Goal: Task Accomplishment & Management: Use online tool/utility

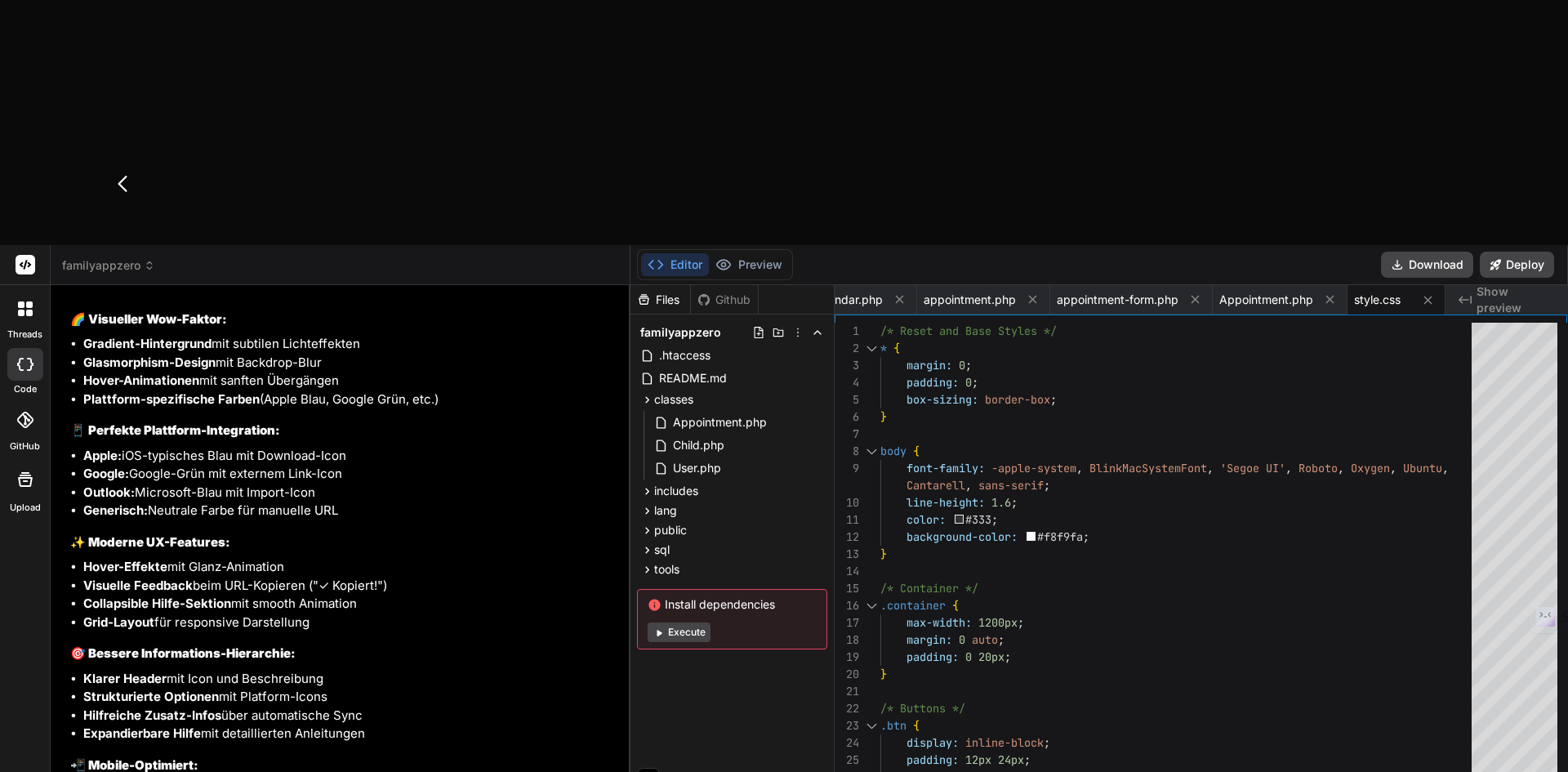
scroll to position [18598, 0]
drag, startPoint x: 486, startPoint y: 508, endPoint x: 755, endPoint y: 704, distance: 332.8
click at [755, 704] on div "threads code GitHub Upload familyappzero Created with Pixso. Bind AI Web Search…" at bounding box center [784, 630] width 1568 height 772
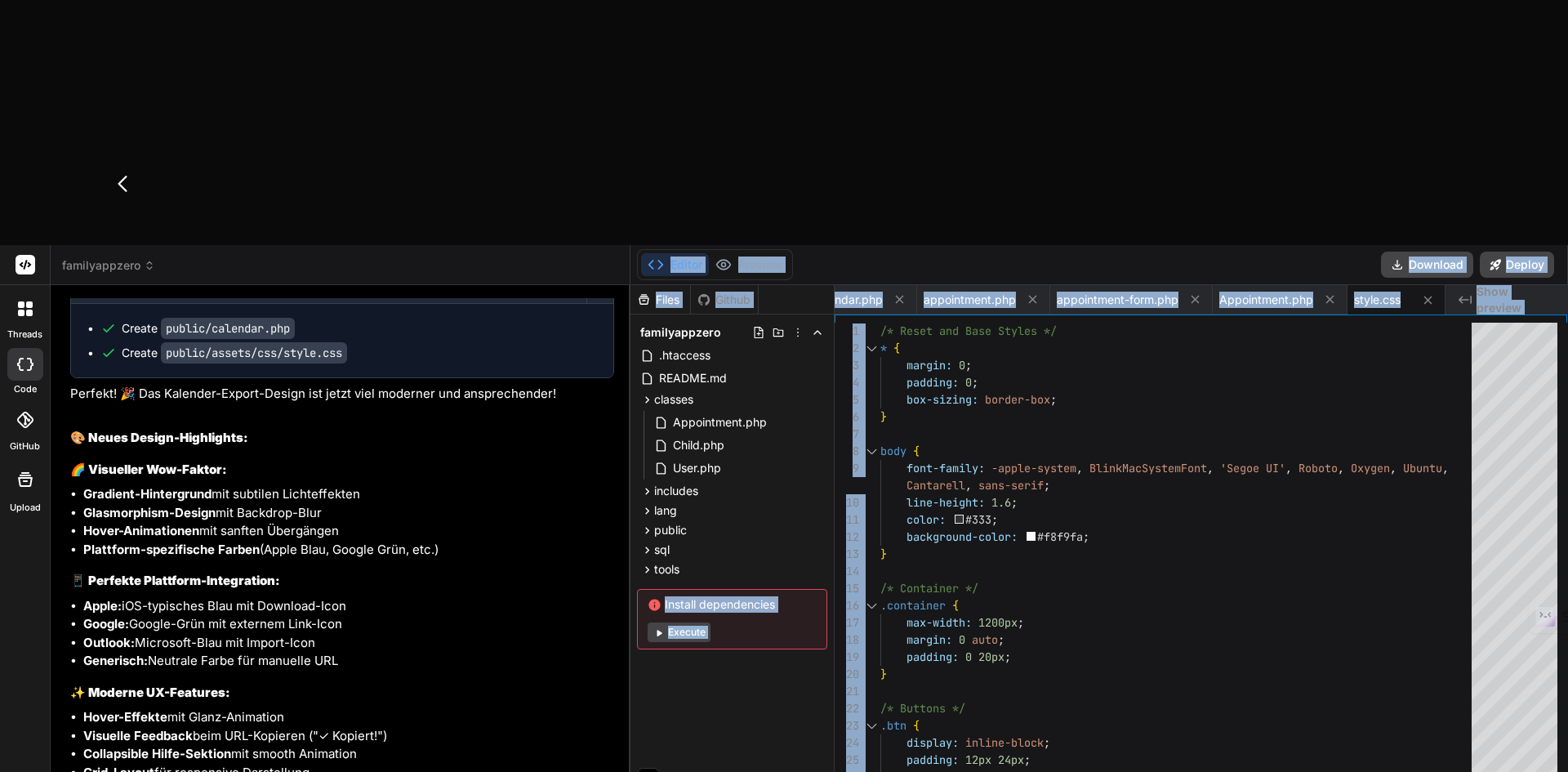
scroll to position [18190, 0]
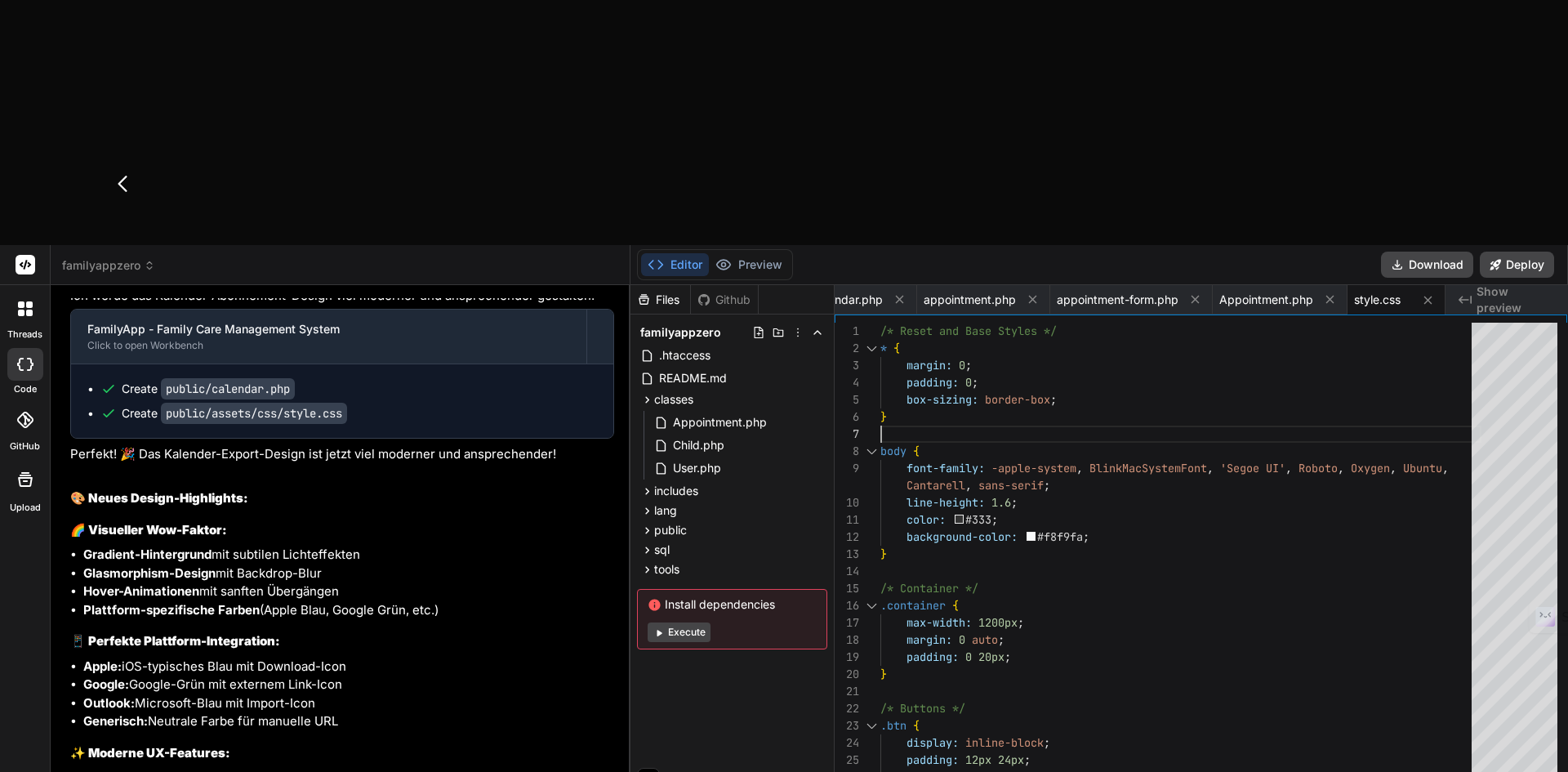
scroll to position [0, 0]
click at [858, 291] on span "calendar.php" at bounding box center [848, 299] width 70 height 16
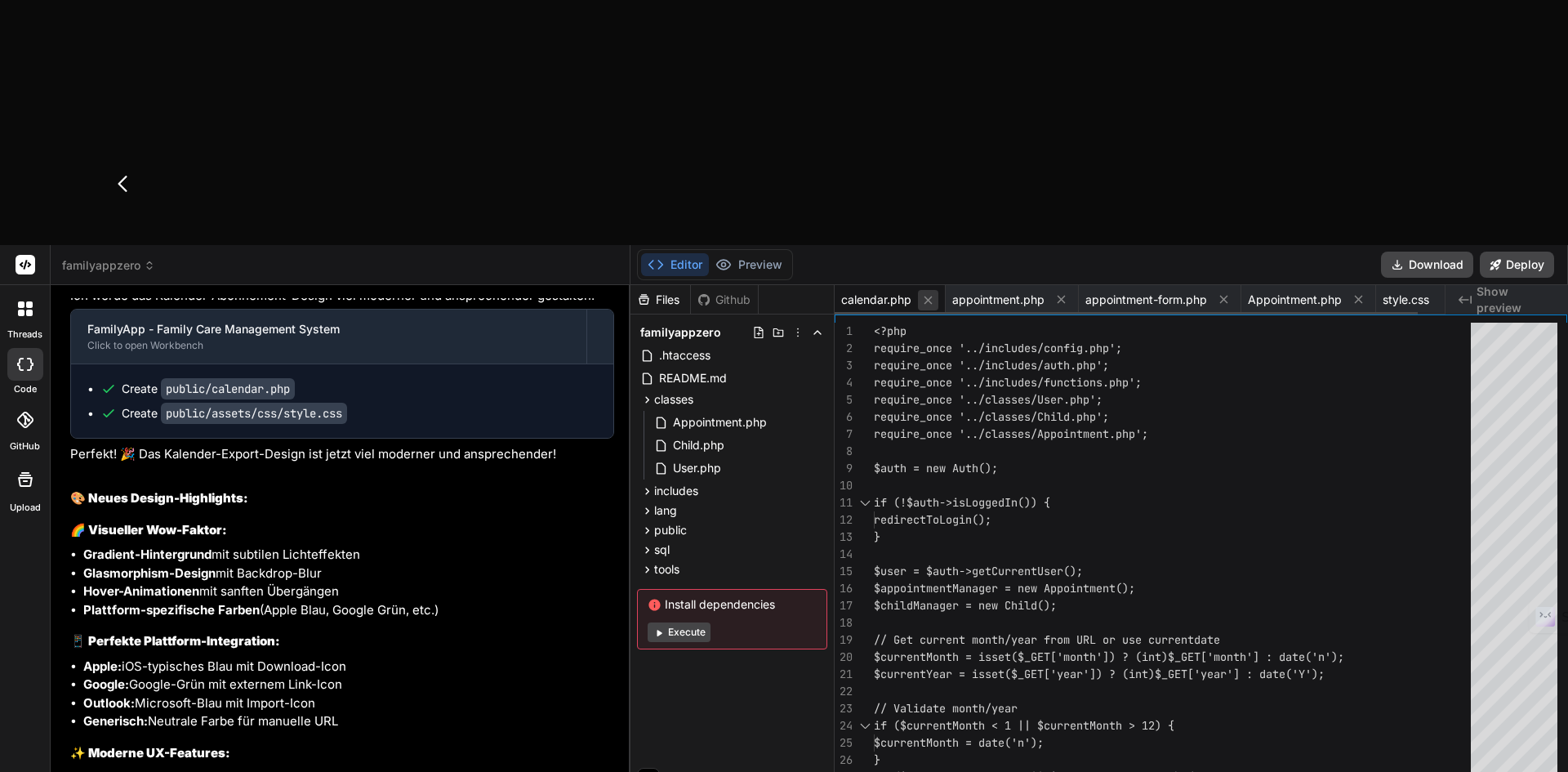
click at [925, 293] on icon at bounding box center [928, 300] width 14 height 14
type textarea "} }"
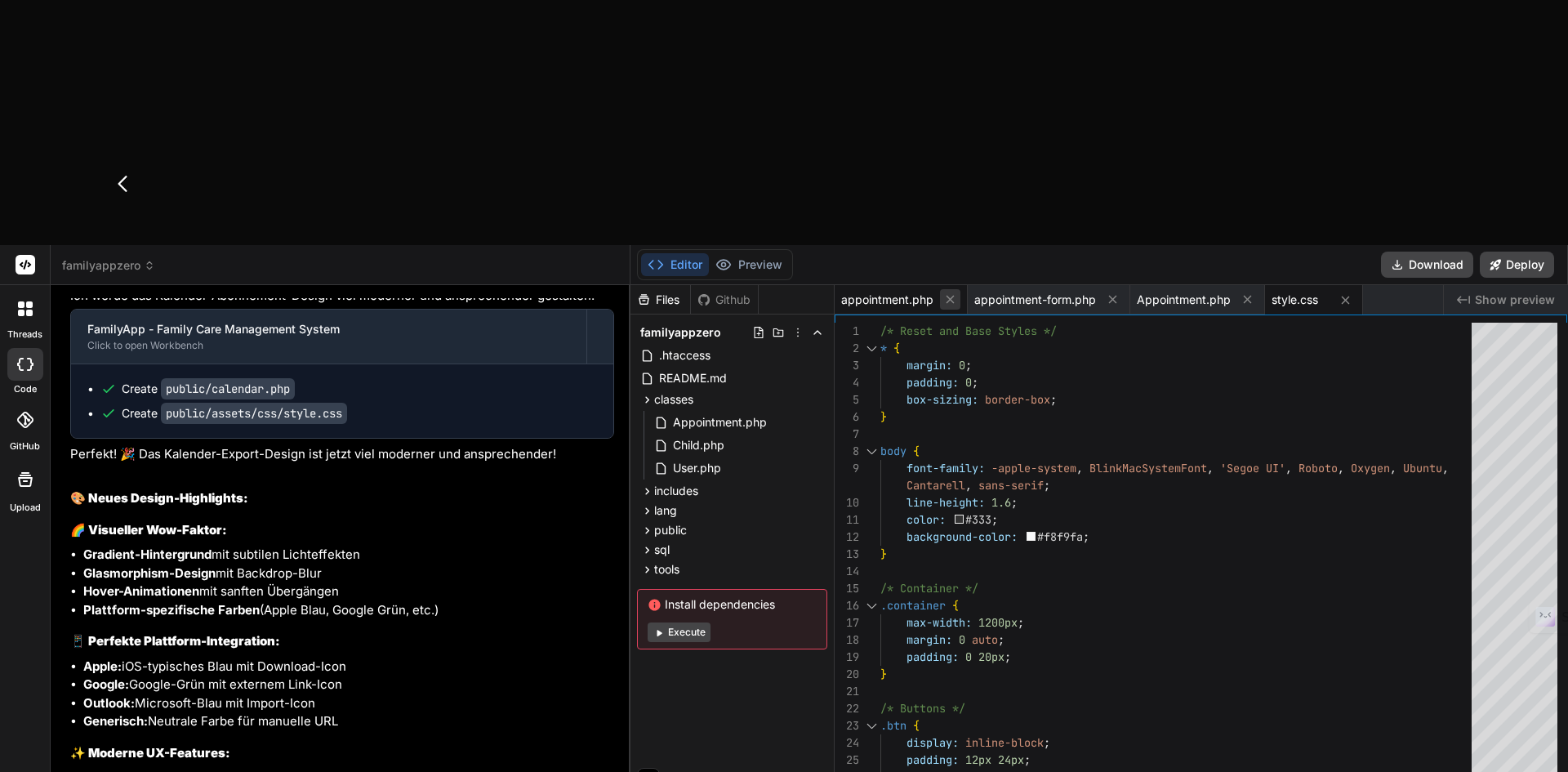
click at [947, 296] on icon at bounding box center [950, 300] width 9 height 9
click at [982, 292] on icon at bounding box center [980, 299] width 14 height 14
click at [956, 289] on button at bounding box center [951, 299] width 20 height 20
click at [923, 290] on button at bounding box center [915, 300] width 20 height 20
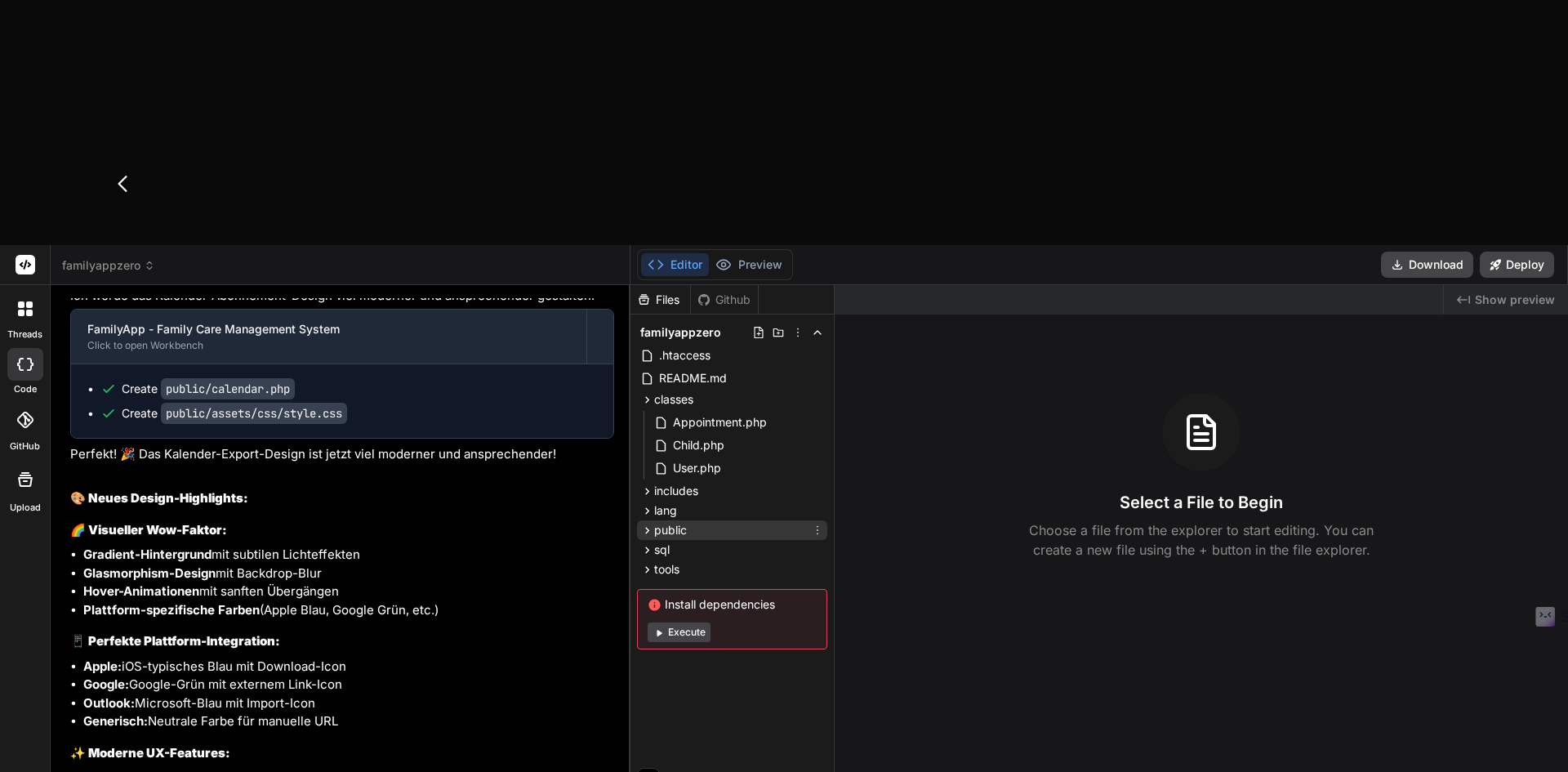
click at [641, 524] on icon at bounding box center [647, 530] width 14 height 14
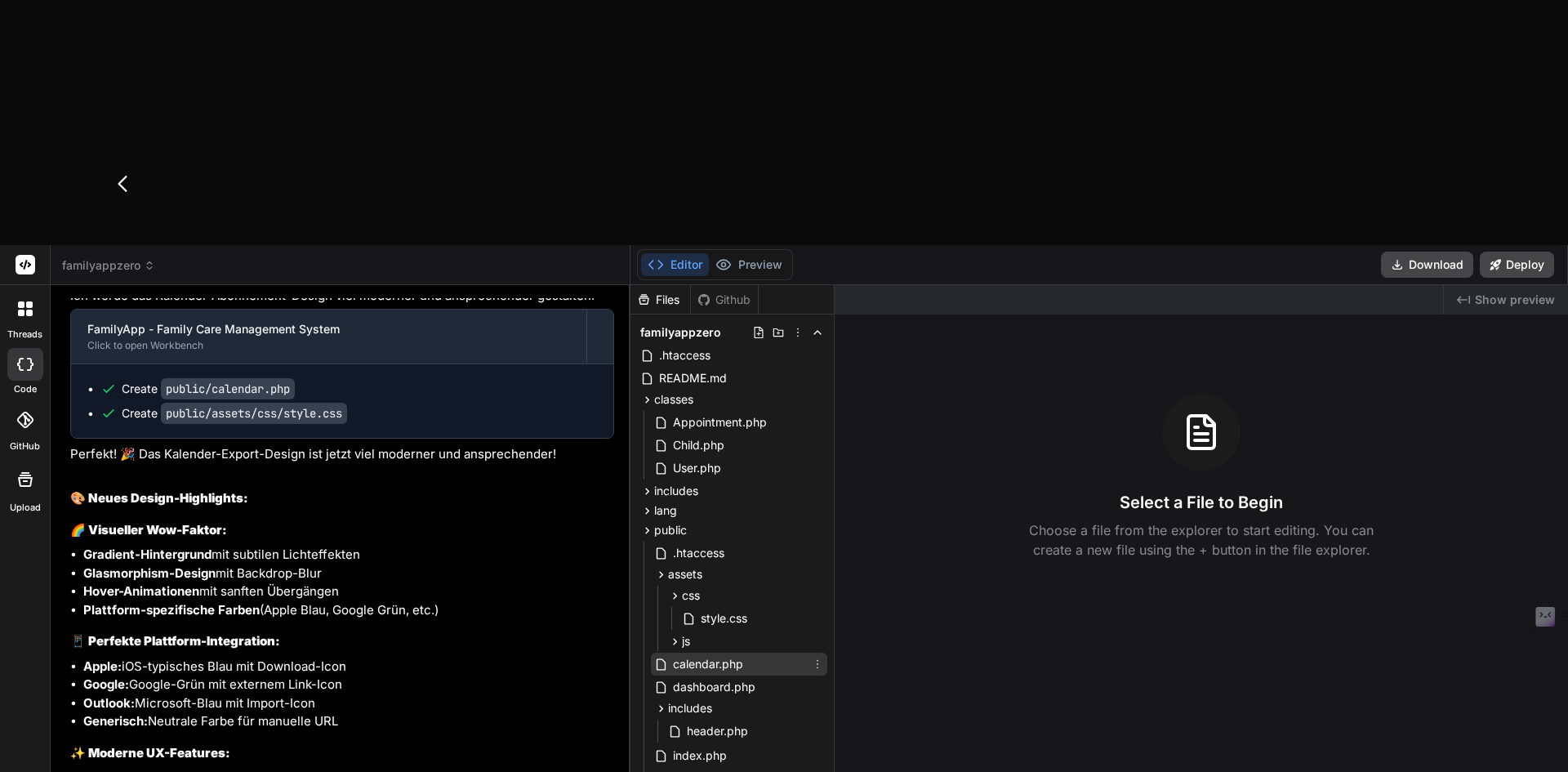
click at [716, 654] on span "calendar.php" at bounding box center [707, 663] width 73 height 20
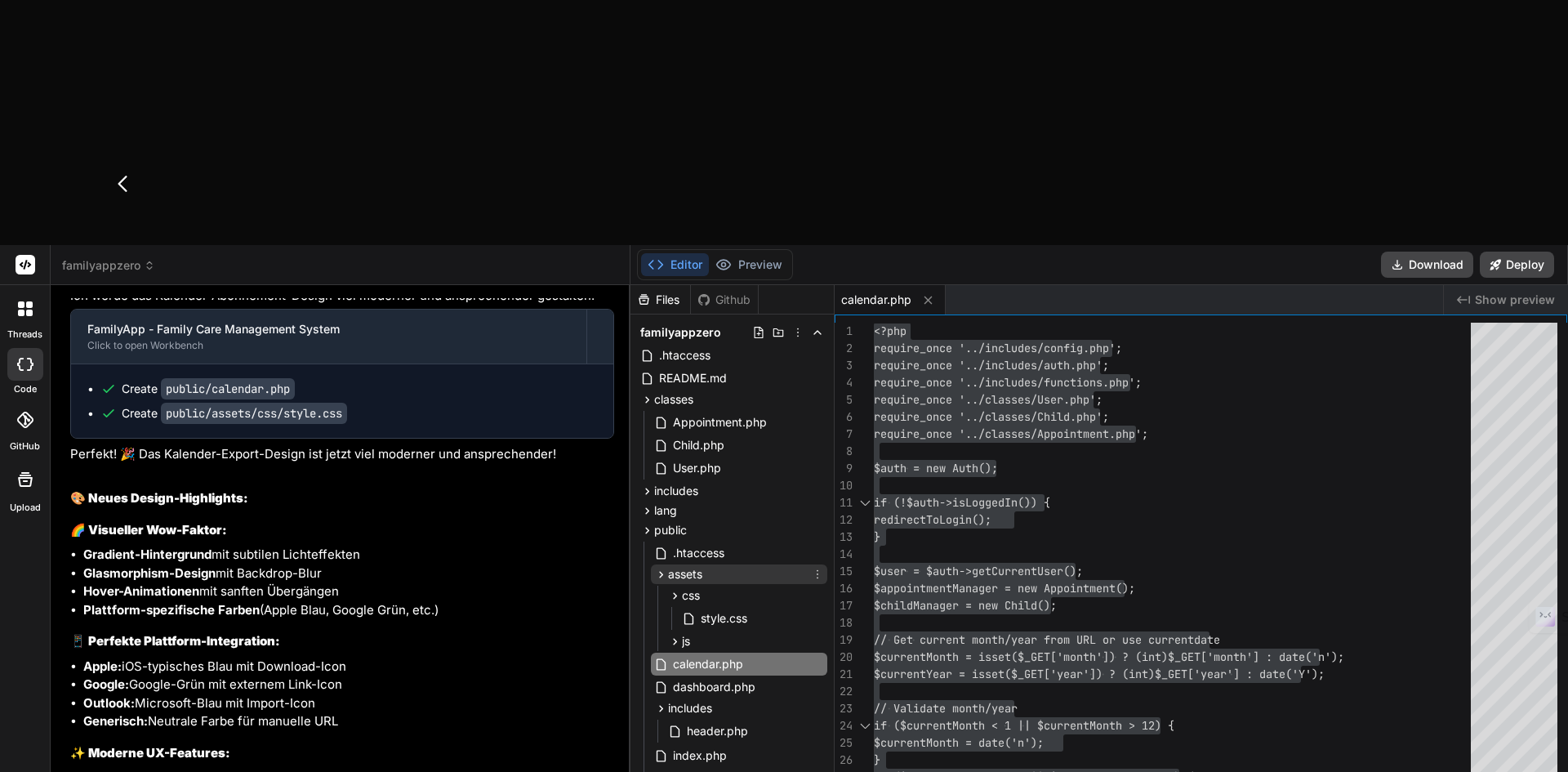
click at [661, 567] on icon at bounding box center [661, 574] width 14 height 14
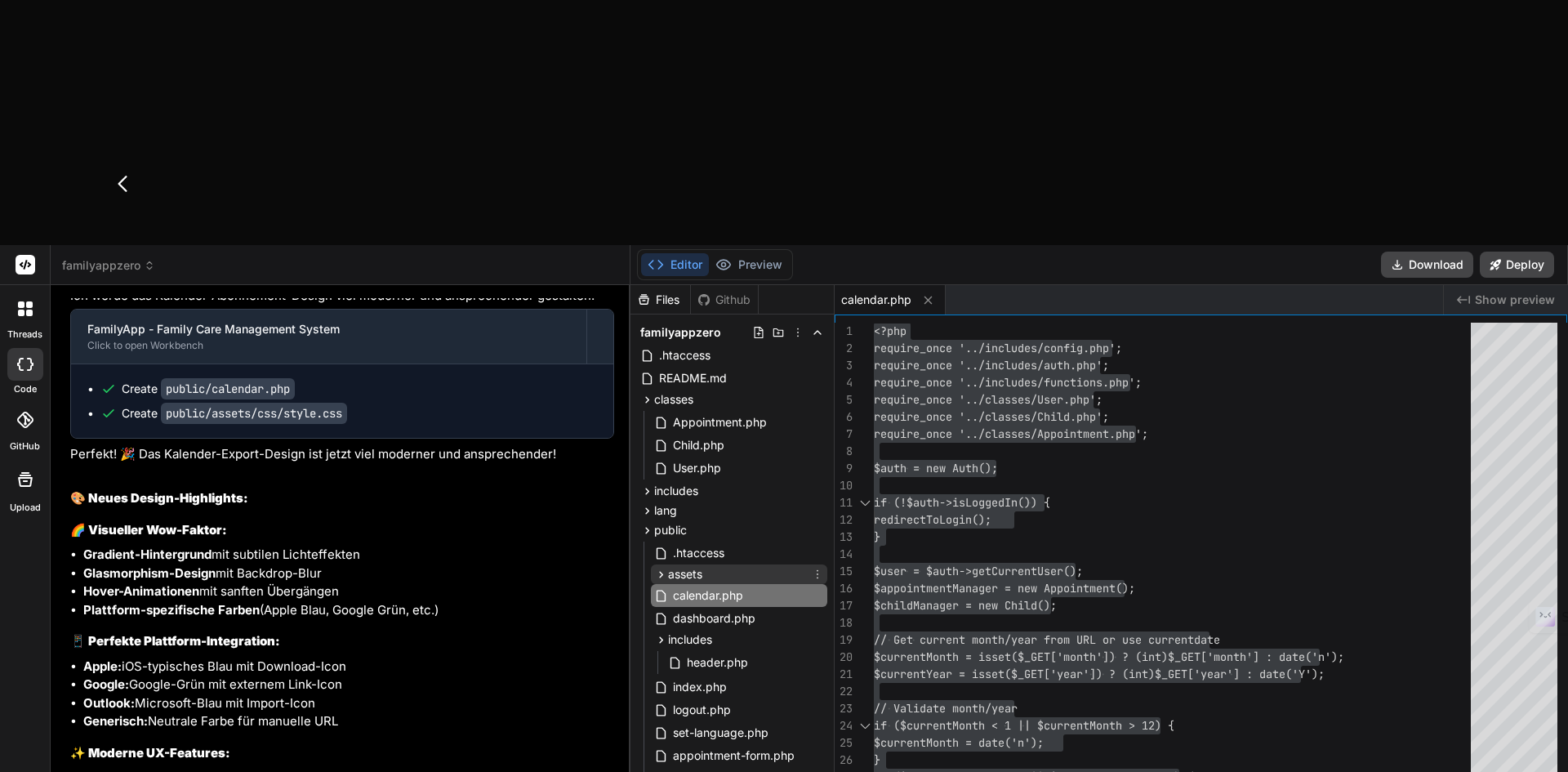
click at [658, 567] on icon at bounding box center [661, 574] width 14 height 14
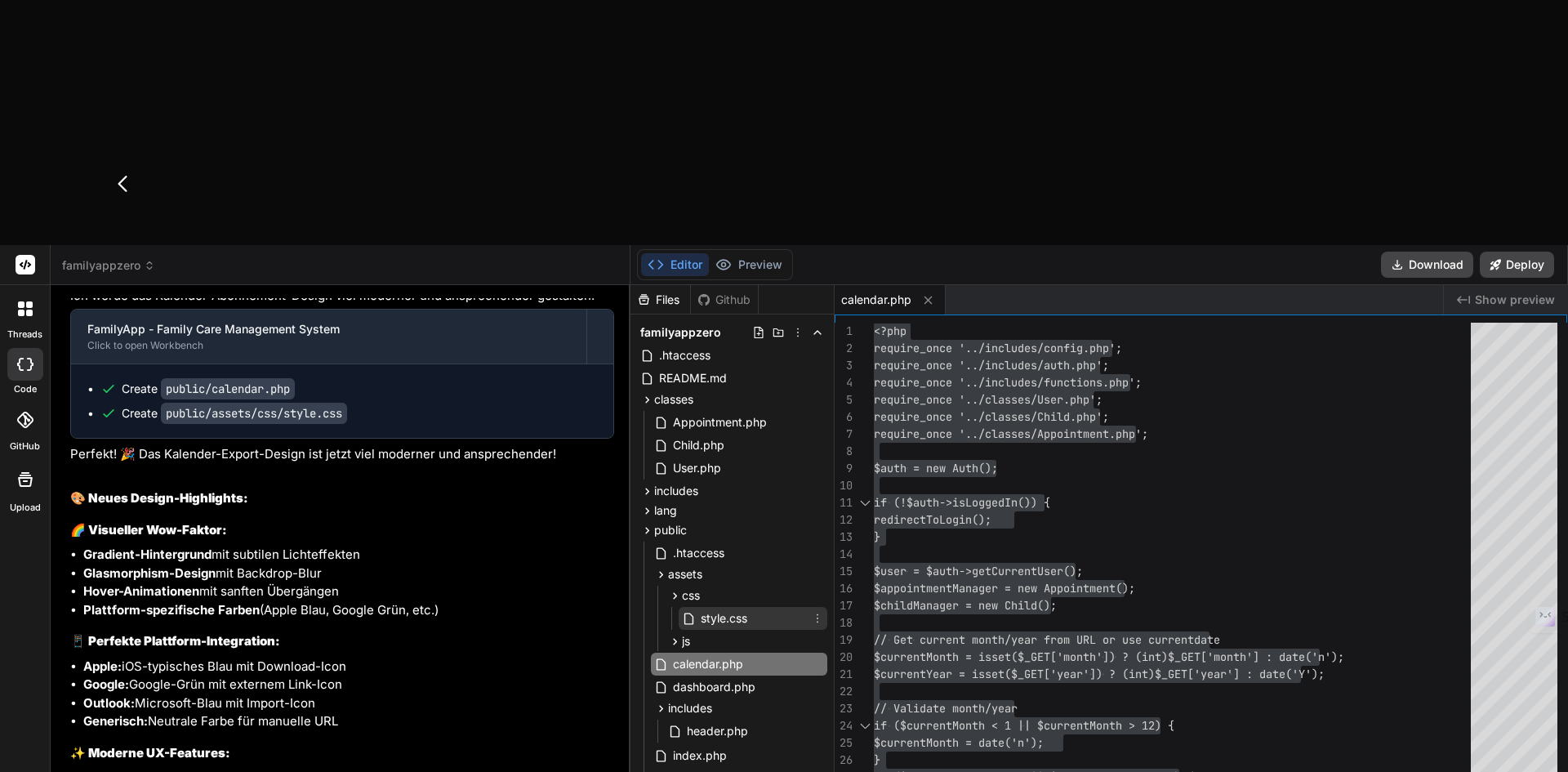
click at [720, 608] on span "style.css" at bounding box center [724, 618] width 50 height 20
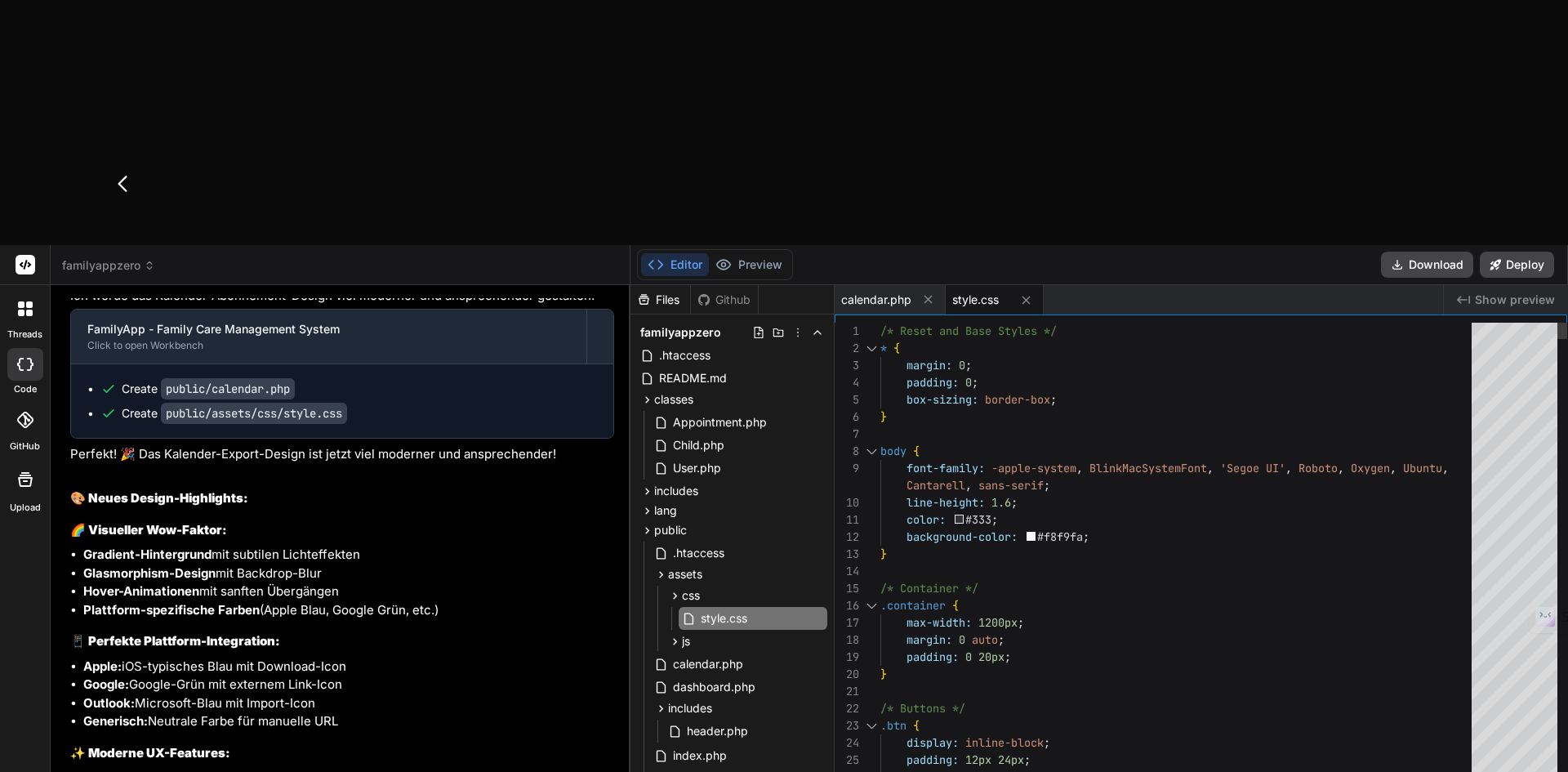
type textarea "/* Reset and Base Styles */ * { margin: 0; padding: 0; box-sizing: border-box; …"
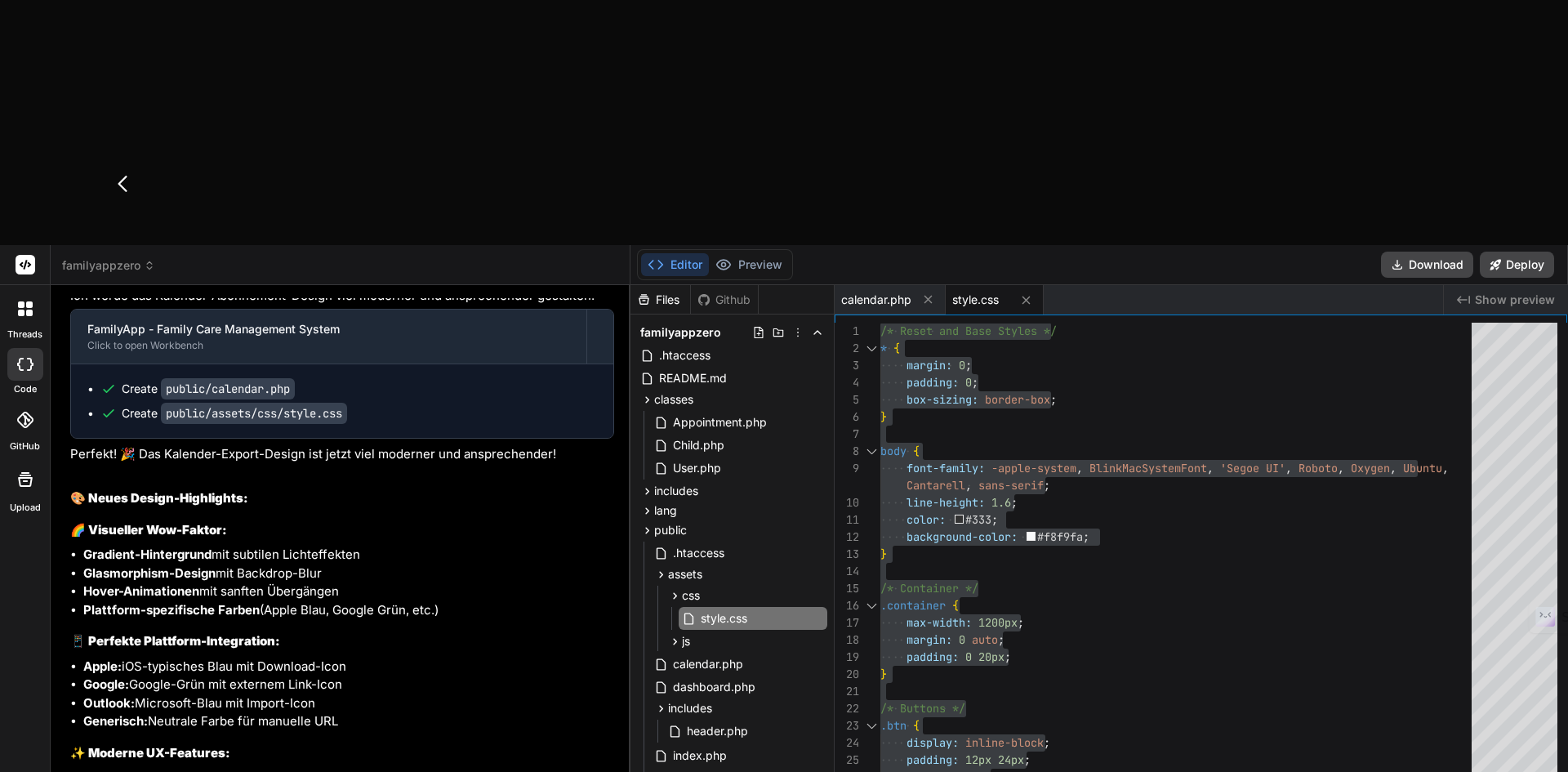
type textarea "A"
type textarea "x"
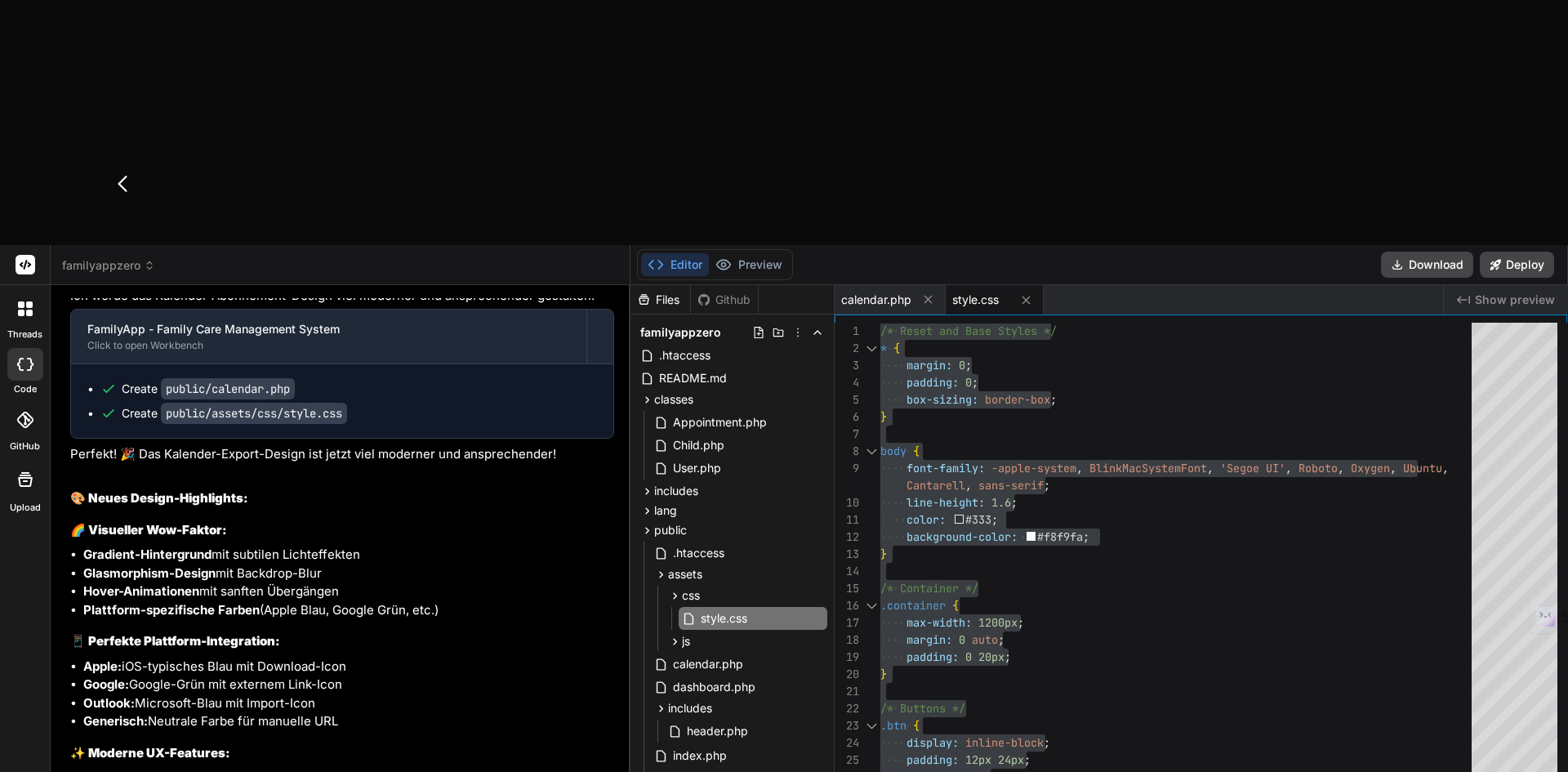
type textarea "Auf dem Dashboard"
type textarea "x"
type textarea "Auf dem Dashboard f"
type textarea "x"
type textarea "Auf dem Dashboard fü"
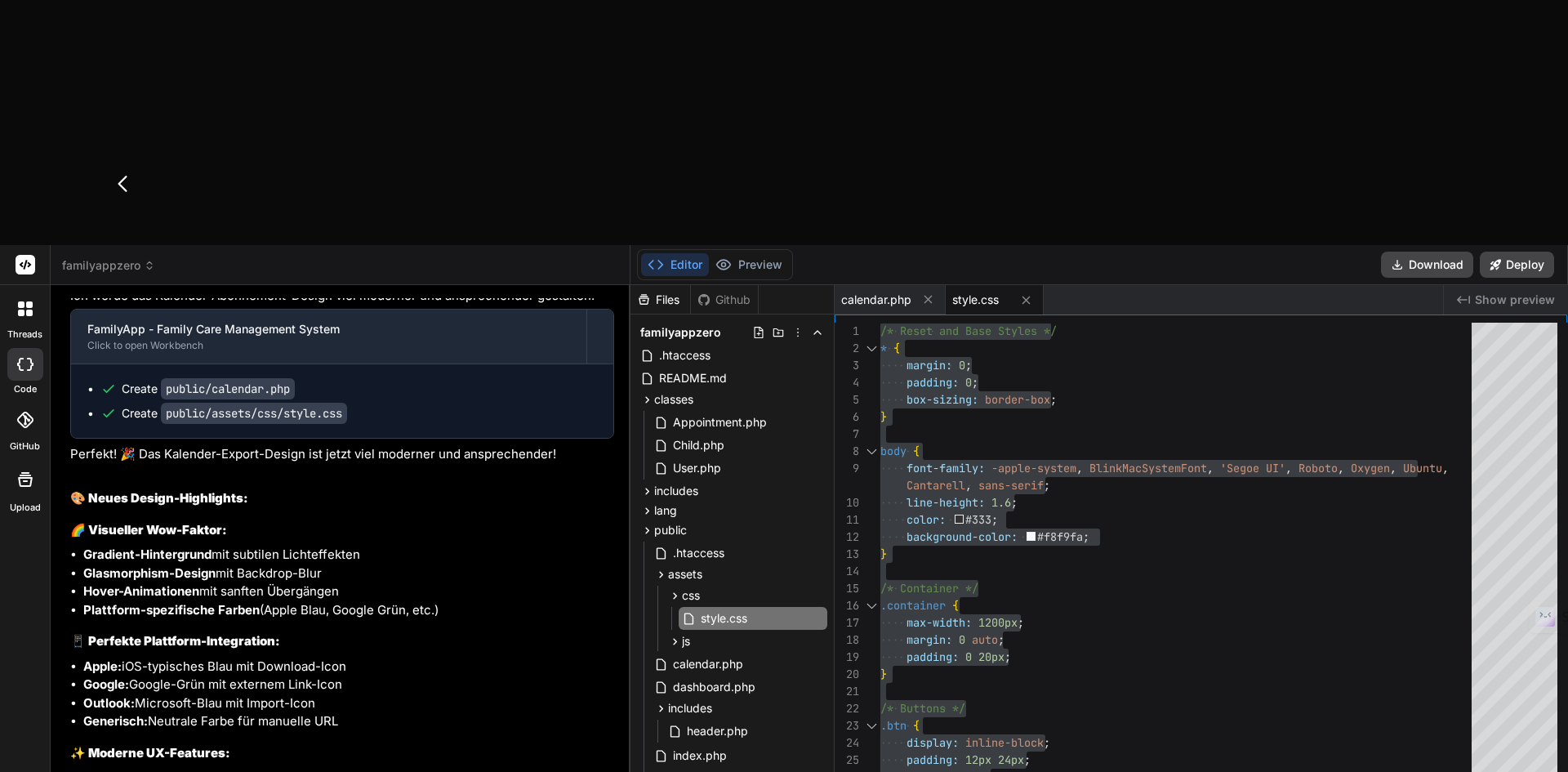
type textarea "x"
type textarea "Auf dem Dashboard f"
type textarea "x"
type textarea "Auf dem Dashboard"
type textarea "x"
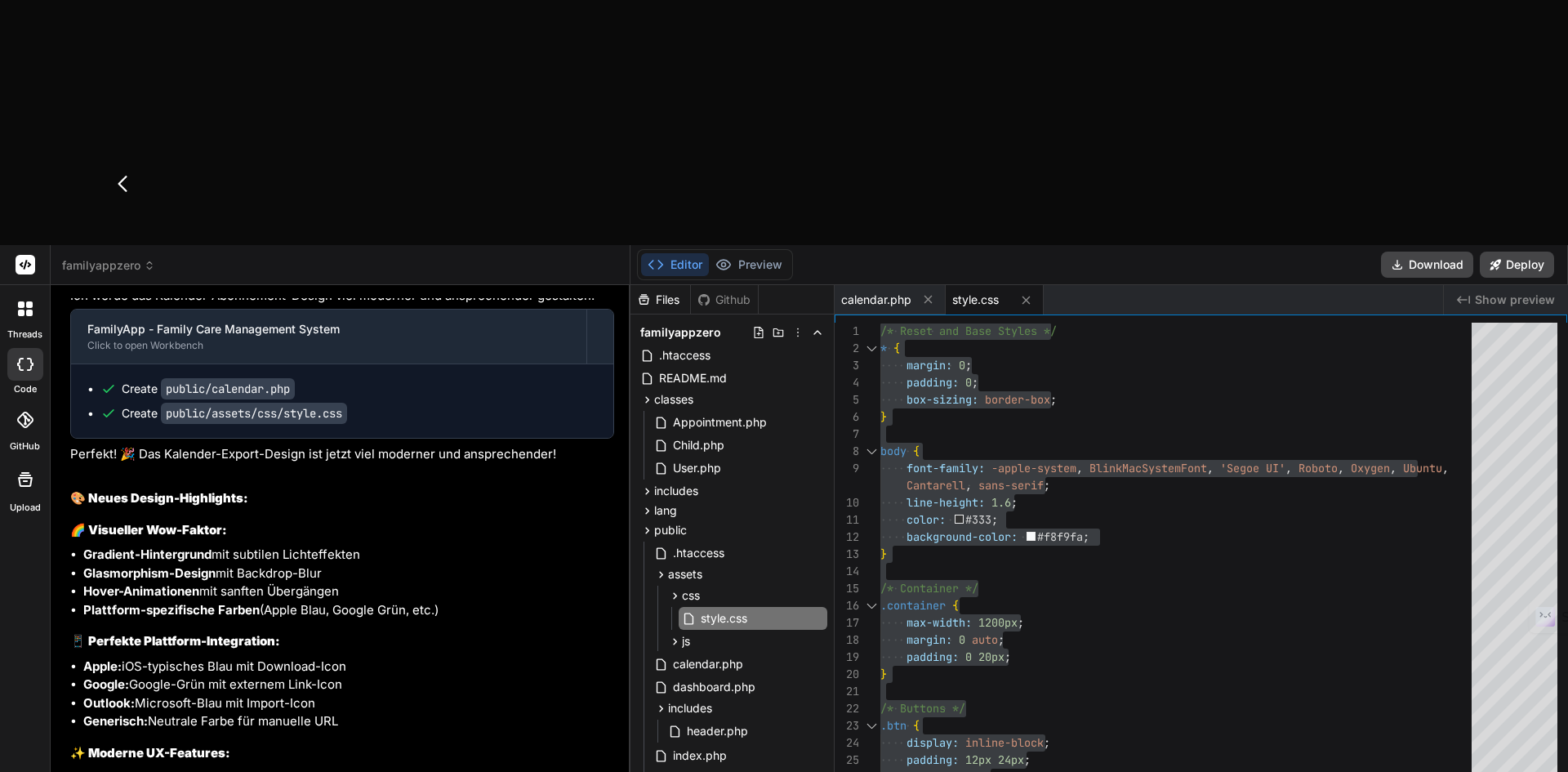
type textarea "Auf dem Dashboardwer"
type textarea "x"
type textarea "Auf dem Dashboardw"
type textarea "x"
type textarea "Auf dem Dashboard"
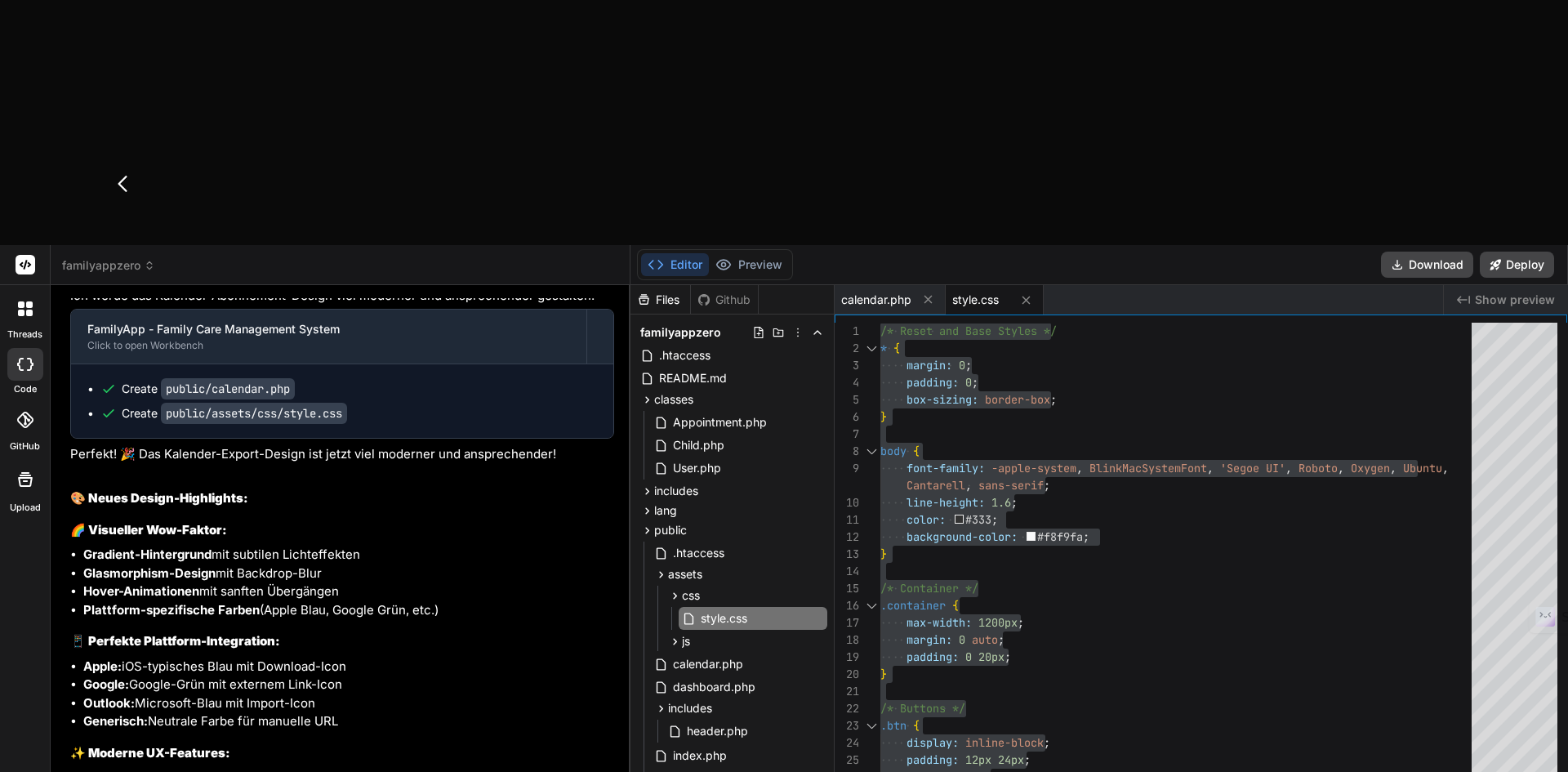
type textarea "x"
type textarea "Auf dem Dashboard w"
type textarea "x"
type textarea "Auf dem Dashboard werden für "admins"
type textarea "x"
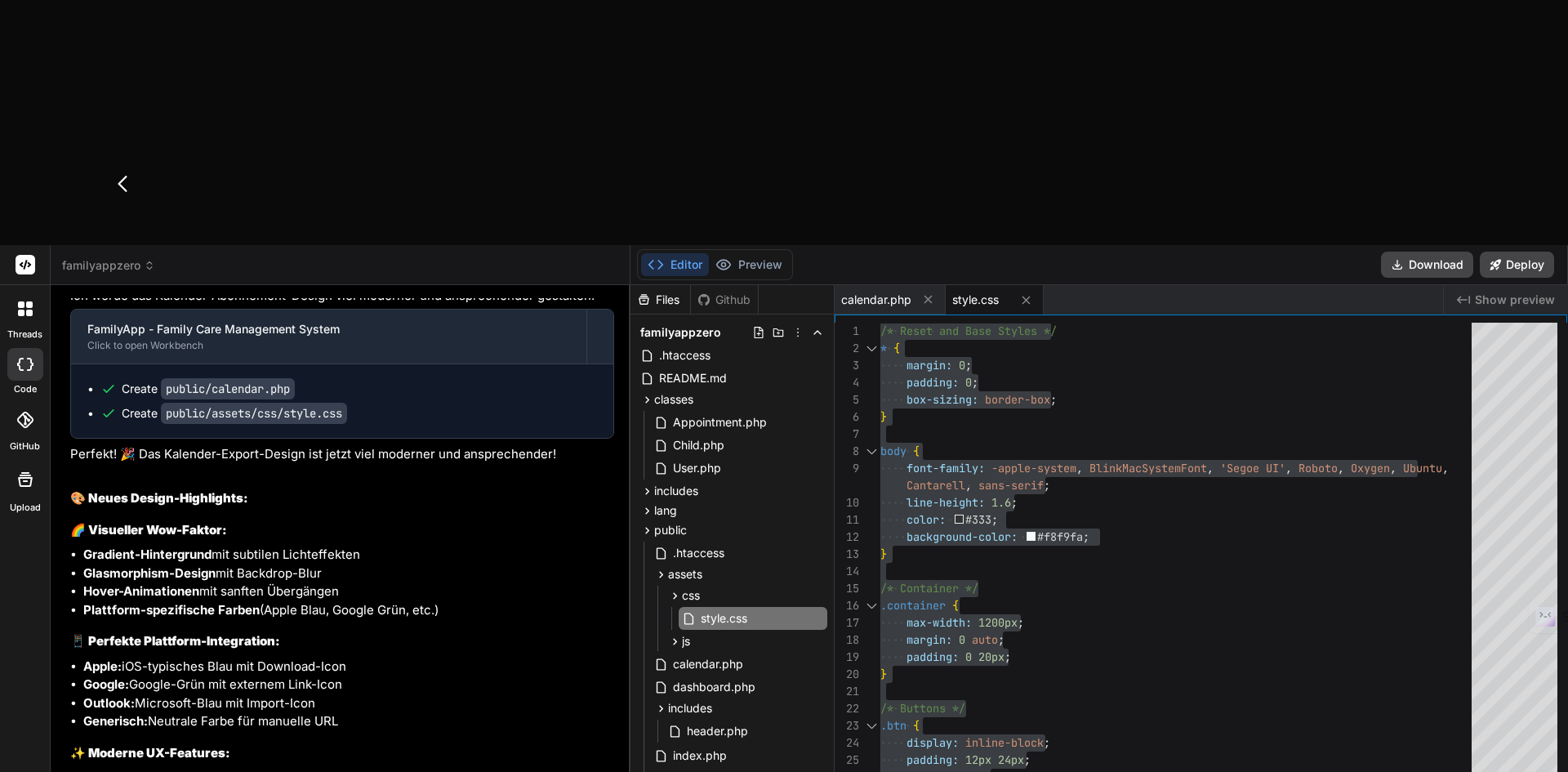
type textarea "Auf dem Dashboard werden für "admin"
type textarea "x"
type textarea "Auf dem Dashboard werden für "admi"
type textarea "x"
type textarea "Auf dem Dashboard werden für "adm"
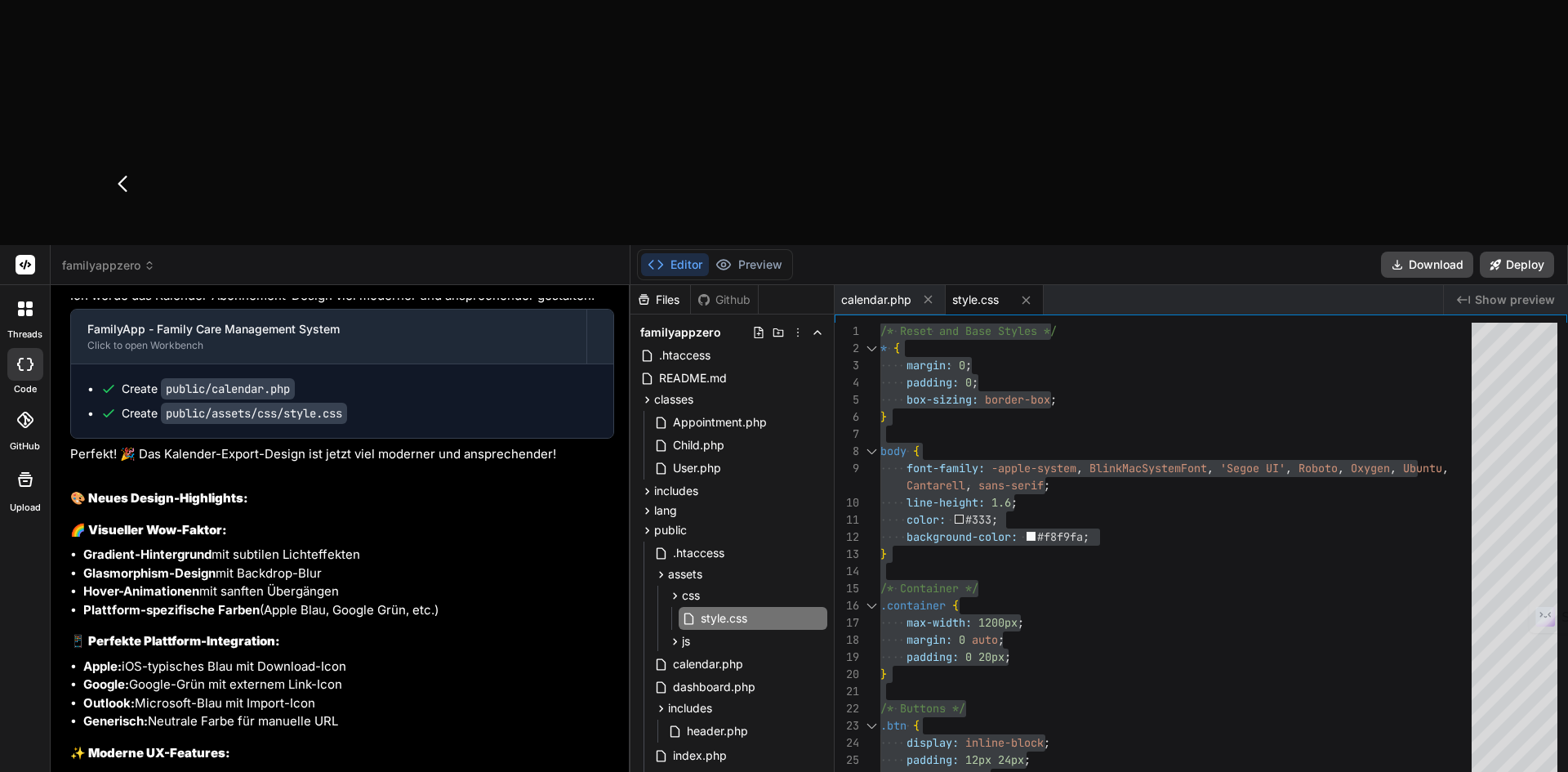
type textarea "x"
type textarea "Auf dem Dashboard werden für "ad"
type textarea "x"
type textarea "Auf dem Dashboard werden für "a"
type textarea "x"
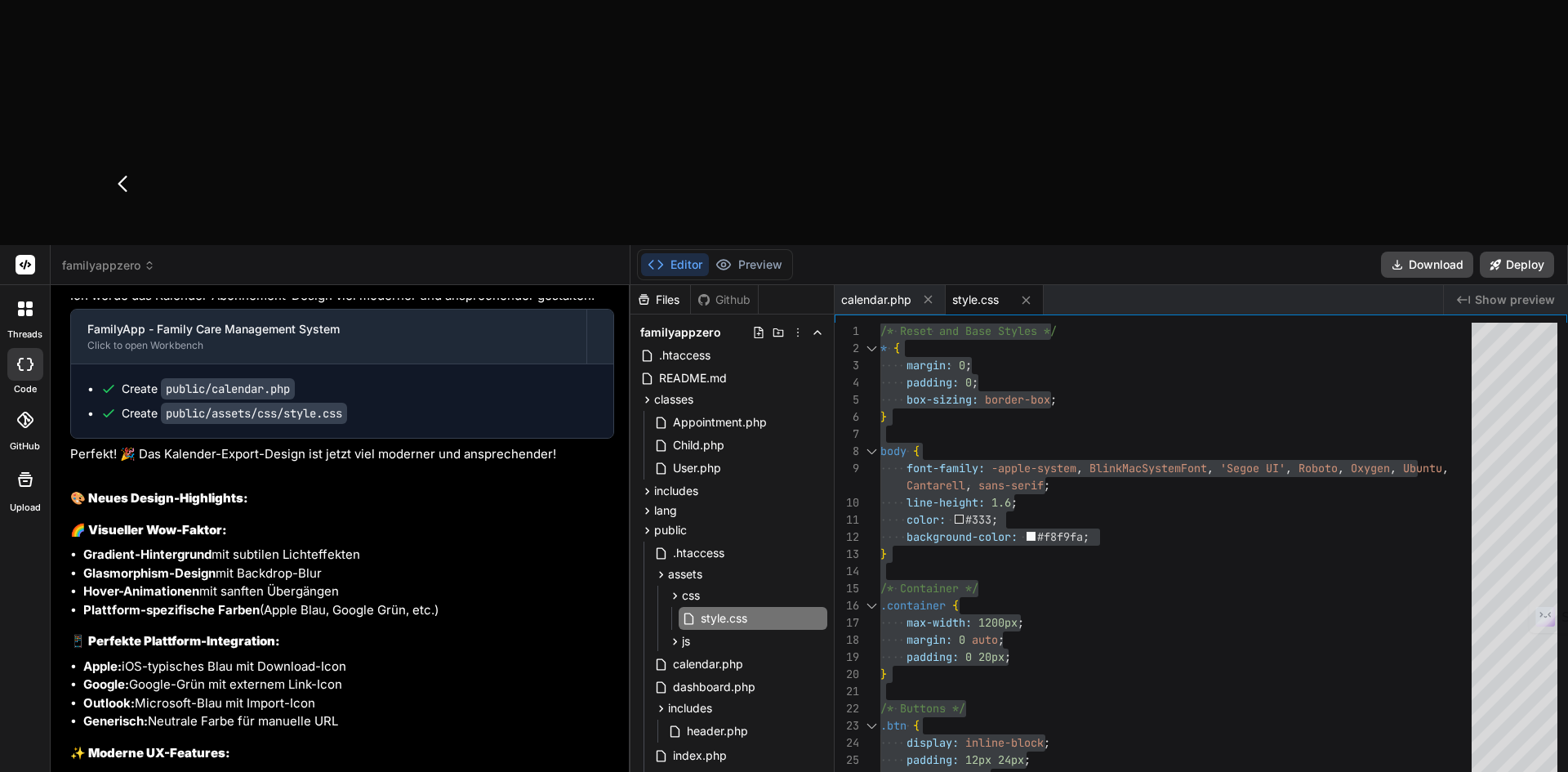
type textarea "Auf dem Dashboard werden für ""
type textarea "x"
type textarea "Auf dem Dashboard werden für "Admins""
type textarea "x"
click at [925, 296] on icon at bounding box center [928, 300] width 9 height 9
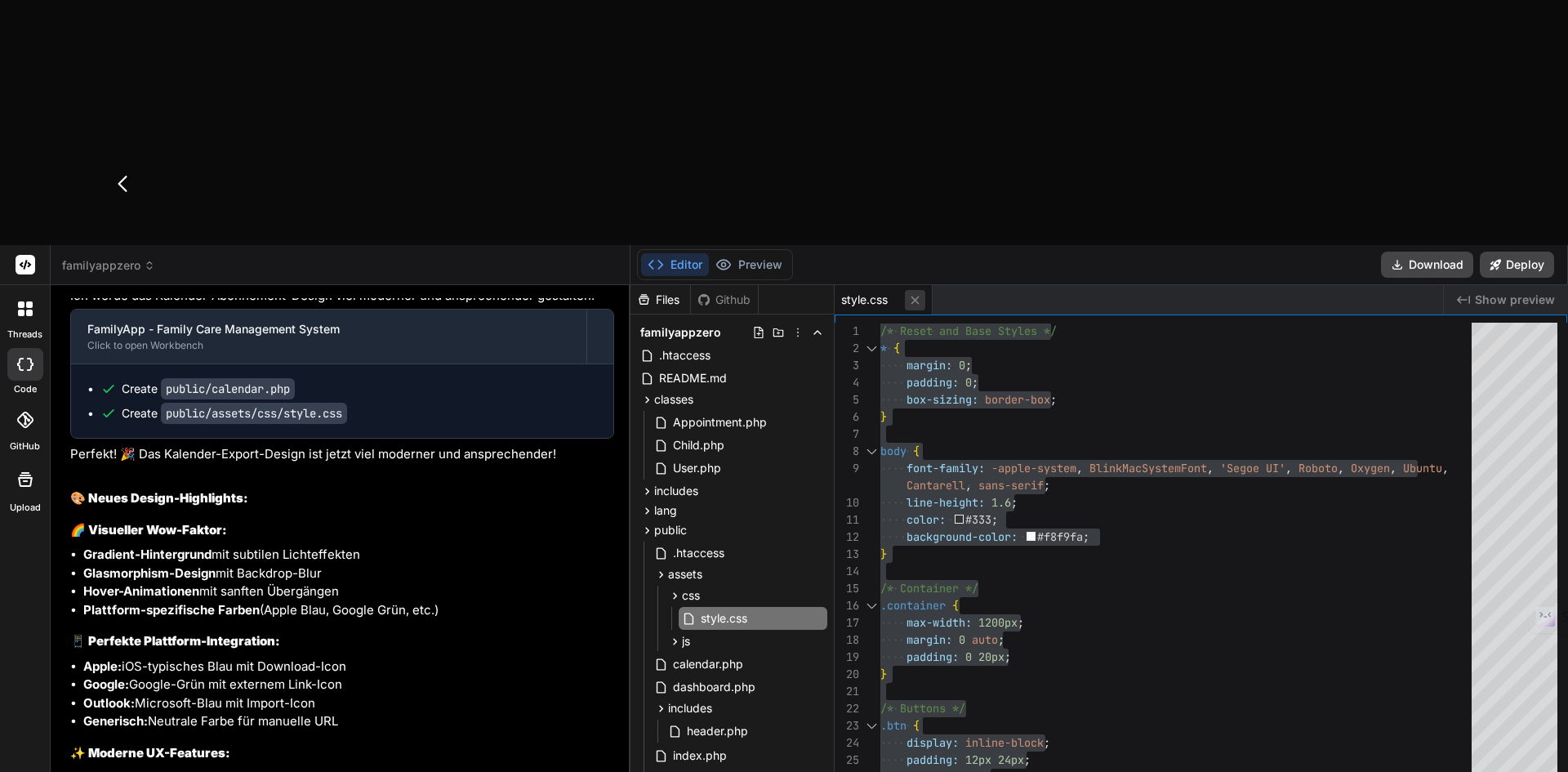
click at [920, 293] on icon at bounding box center [915, 300] width 14 height 14
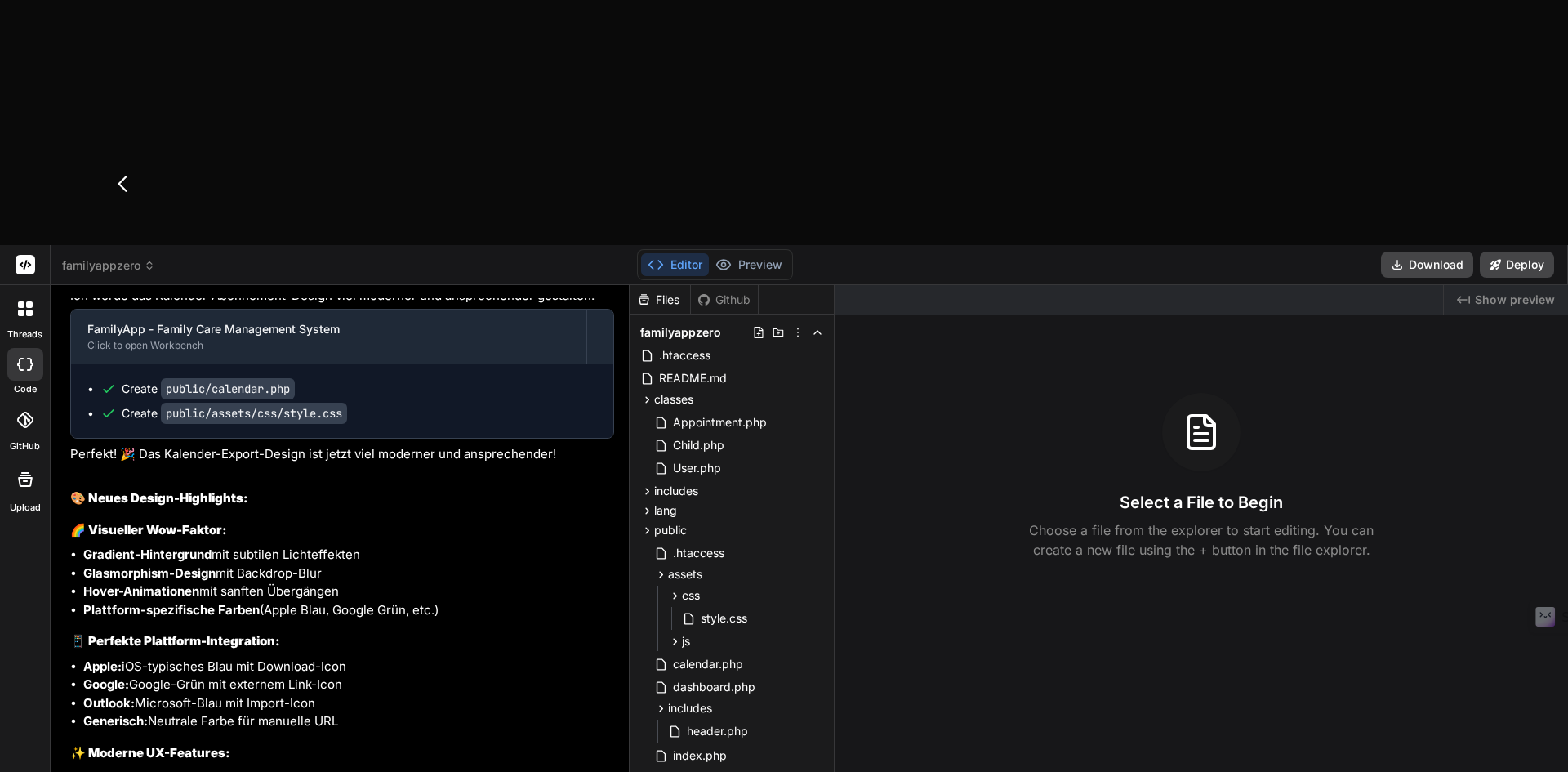
type textarea "Auf dem Dashboard werden für "Admins" s"
type textarea "x"
type textarea "Auf dem Dashboard werden für "Admins" ste"
type textarea "x"
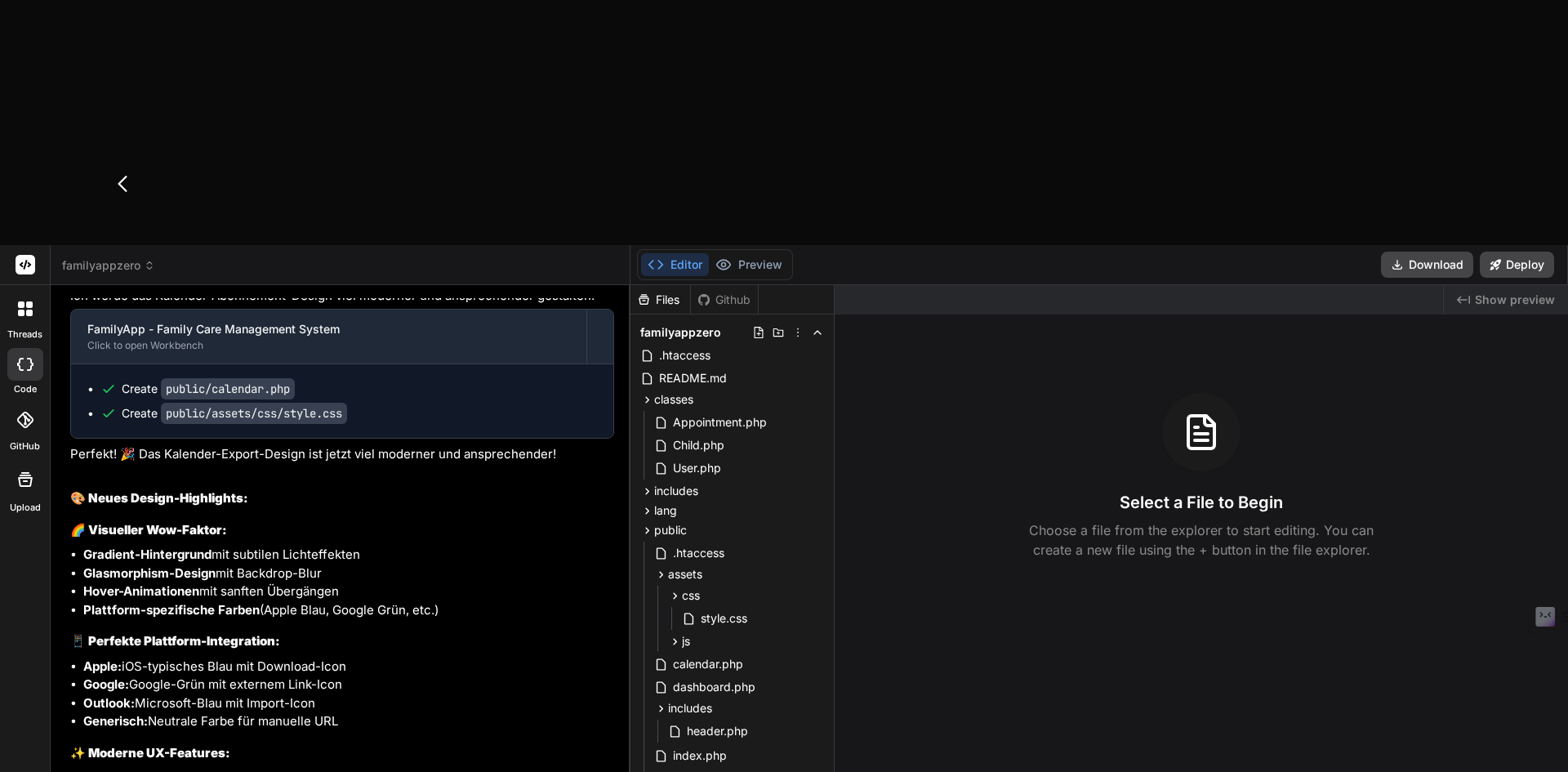
type textarea "Auf dem Dashboard werden für "Admins" stet"
type textarea "x"
type textarea "Auf dem Dashboard werden für "Admins" stets"
type textarea "x"
type textarea "Auf dem Dashboard werden für "Admins" stets"
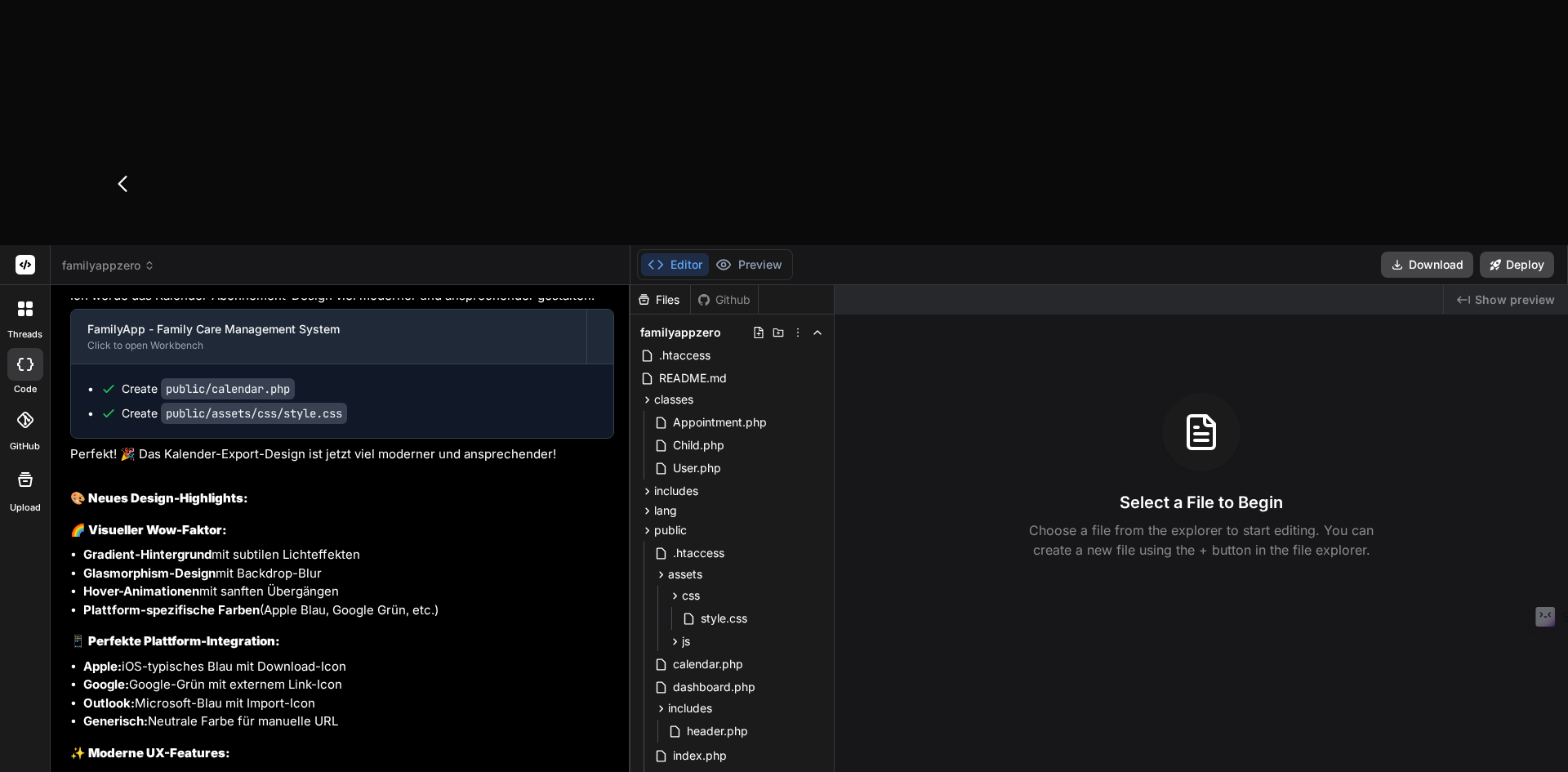
type textarea "x"
type textarea "Auf dem Dashboard werden für "Admins" stets 6"
type textarea "x"
type textarea "Auf dem Dashboard werden für "Admins" stets 6 O"
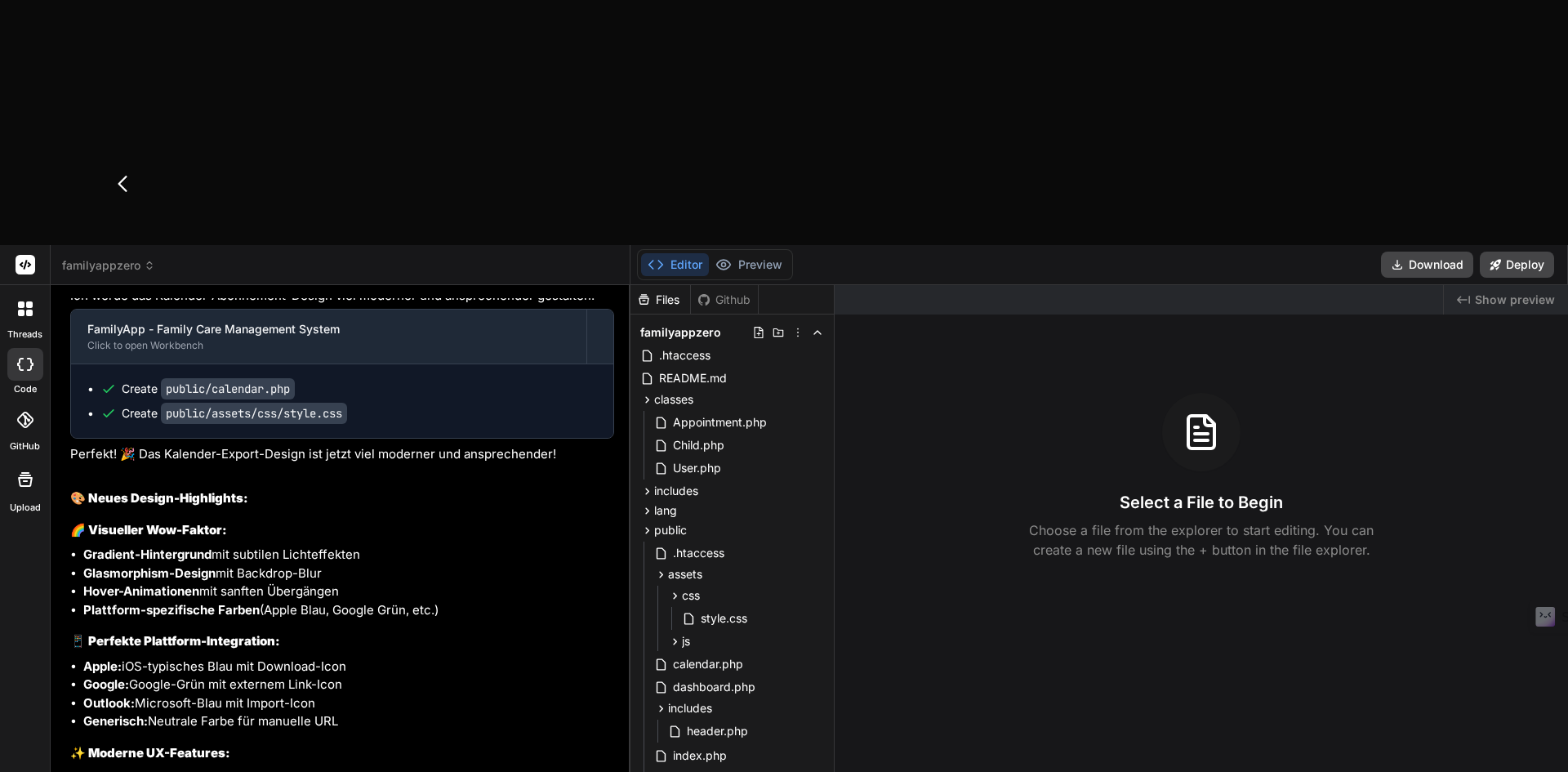
type textarea "x"
type textarea "Auf dem Dashboard werden für "Admins" stets 6 OFFENE"
type textarea "x"
type textarea "Auf dem Dashboard werden für "Admins" stets 6 OFFENE TERMINE und 6"
type textarea "x"
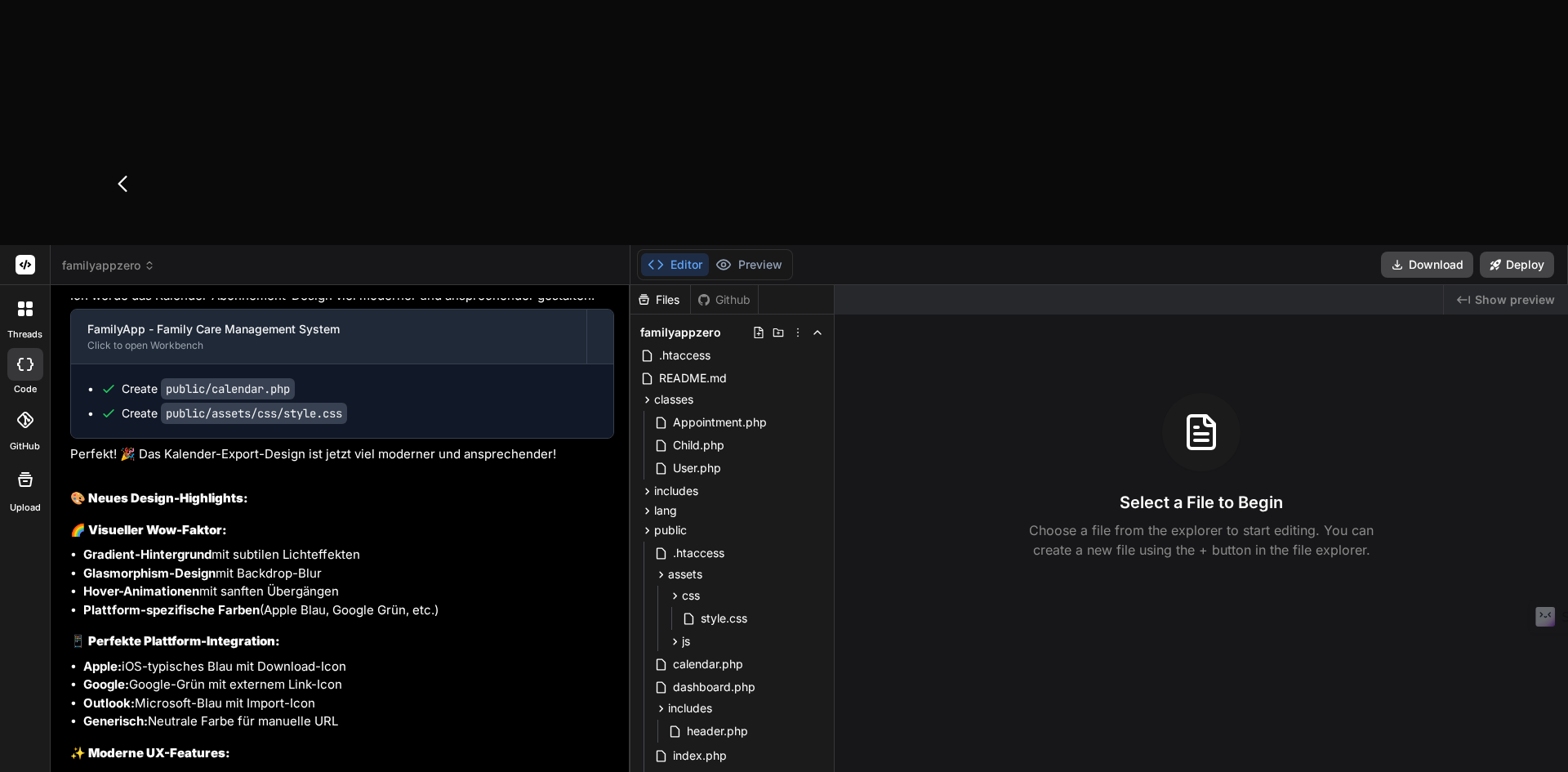
type textarea "Auf dem Dashboard werden für "Admins" stets 6 OFFENE TERMINE und 6 ANSTEHENDE T…"
type textarea "x"
type textarea "Auf dem Dashboard werden für "Admins" stets 6 OFFENE TERMINE und 6 ANSTEHENDE T…"
type textarea "x"
type textarea "Auf dem Dashboard werden für "Admins" stets 6 OFFENE TERMINE und 6 ANSTEHENDE T…"
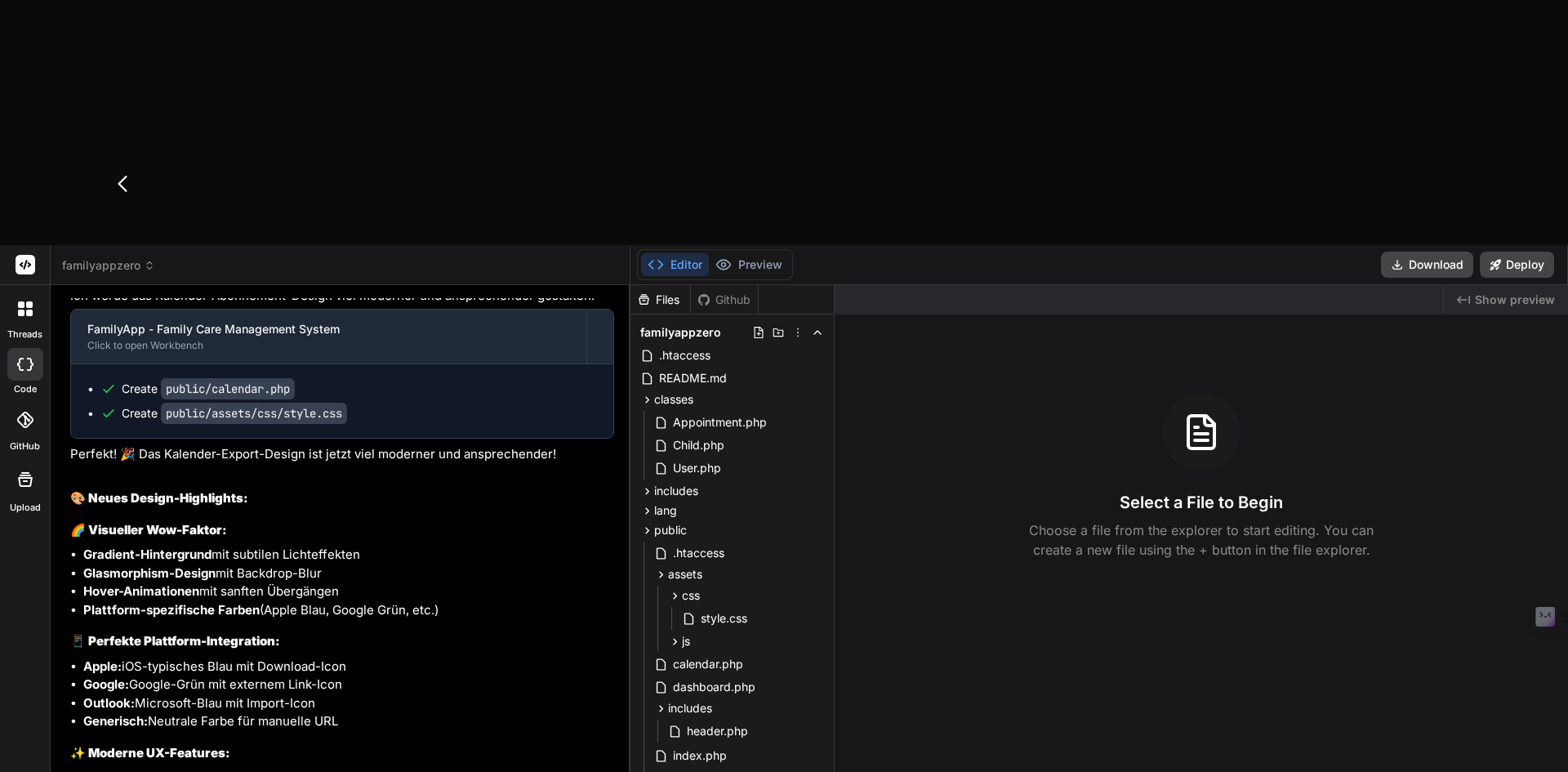
type textarea "x"
type textarea "Auf dem Dashboard werden für "Admins" stets 6 OFFENE TERMINE und 6 ANSTEHENDE T…"
type textarea "x"
type textarea "Auf dem Dashboard werden für "Admins" stets 6 OFFENE TERMINE und 6 ANSTEHENDE T…"
type textarea "x"
